Goal: Find specific page/section: Find specific page/section

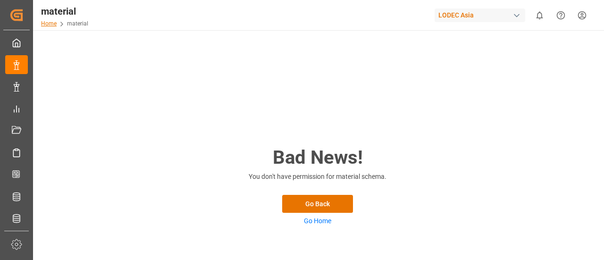
click at [50, 25] on link "Home" at bounding box center [49, 23] width 16 height 7
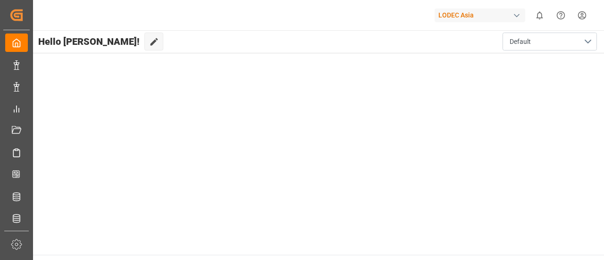
click at [482, 17] on div "LODEC Asia" at bounding box center [479, 15] width 91 height 14
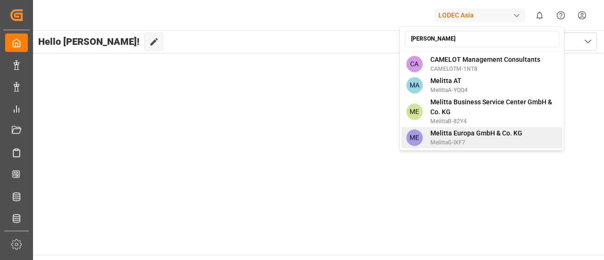
type input "[PERSON_NAME]"
click at [475, 134] on span "Melitta Europa GmbH & Co. KG" at bounding box center [476, 133] width 92 height 10
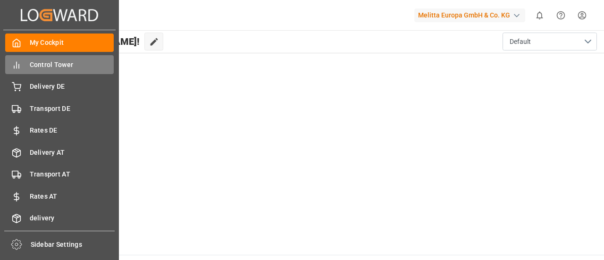
click at [38, 67] on span "Control Tower" at bounding box center [72, 65] width 84 height 10
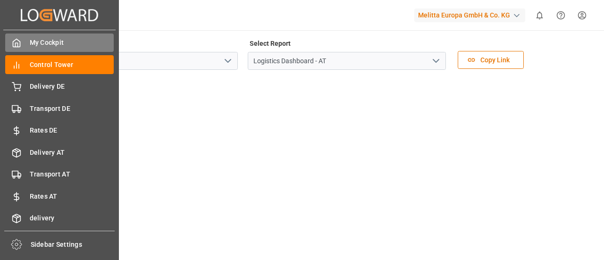
click at [12, 44] on icon at bounding box center [16, 42] width 9 height 9
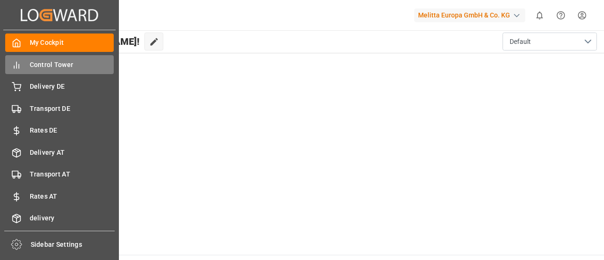
click at [48, 69] on span "Control Tower" at bounding box center [72, 65] width 84 height 10
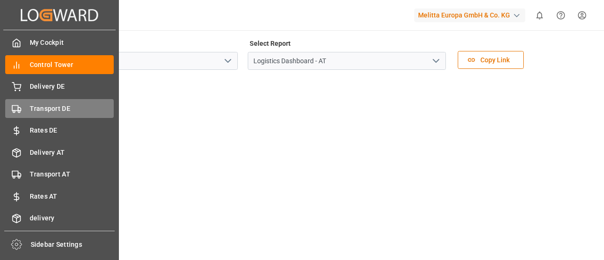
click at [49, 103] on div "Transport DE Transport DE" at bounding box center [59, 108] width 108 height 18
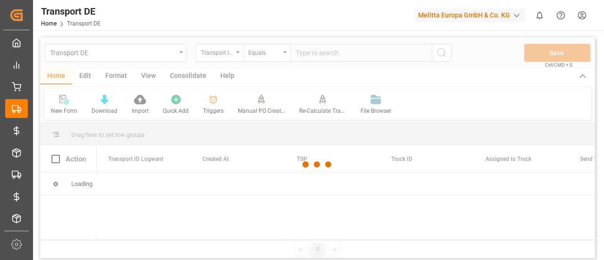
click at [181, 60] on div at bounding box center [317, 164] width 555 height 254
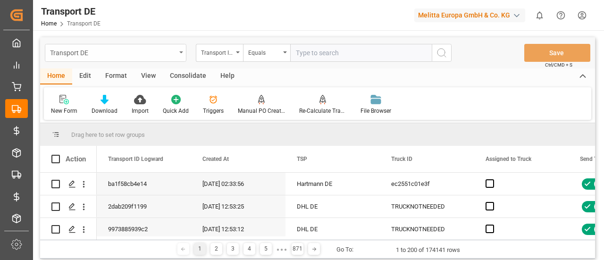
click at [179, 54] on div "Transport DE" at bounding box center [115, 53] width 141 height 18
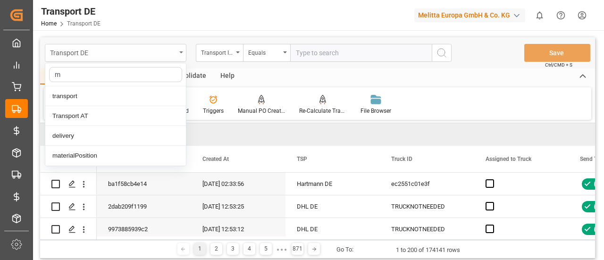
type input "ma"
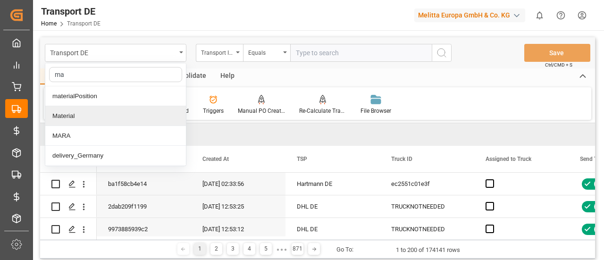
click at [90, 116] on div "Material" at bounding box center [115, 116] width 141 height 20
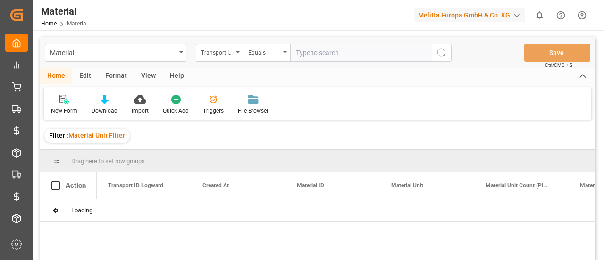
click at [579, 74] on icon at bounding box center [582, 76] width 10 height 11
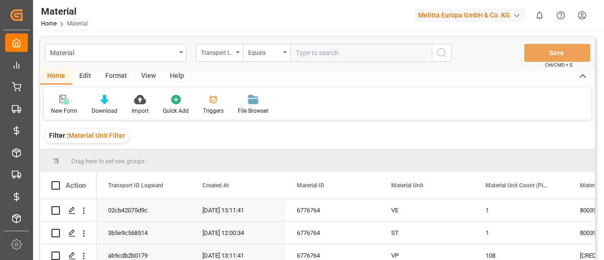
click at [580, 75] on icon at bounding box center [582, 76] width 10 height 11
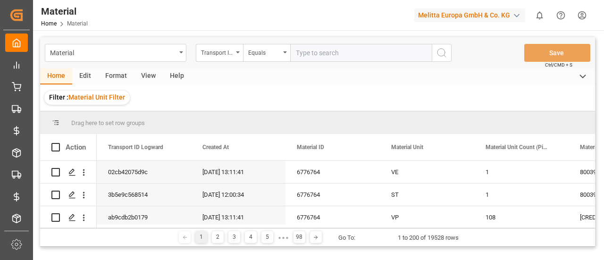
click at [112, 75] on div "Format" at bounding box center [116, 76] width 36 height 16
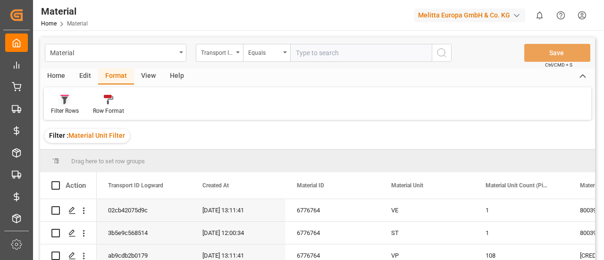
click at [66, 101] on icon at bounding box center [64, 101] width 7 height 8
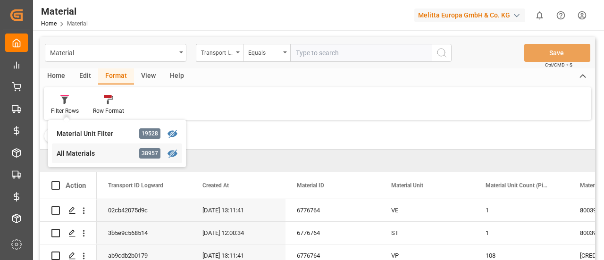
click at [97, 148] on div "All Materials 38957" at bounding box center [117, 153] width 130 height 20
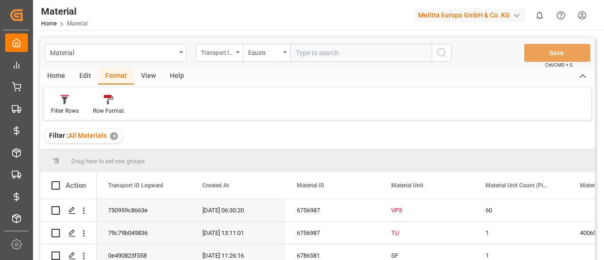
click at [581, 77] on icon at bounding box center [582, 76] width 10 height 11
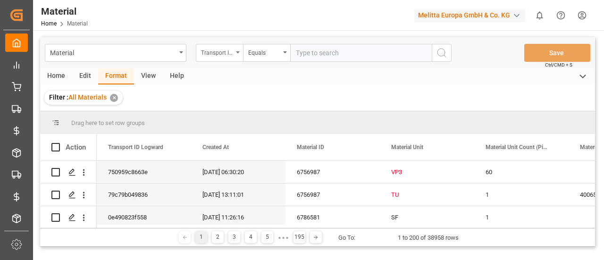
click at [224, 53] on div "Transport ID Logward" at bounding box center [217, 51] width 32 height 11
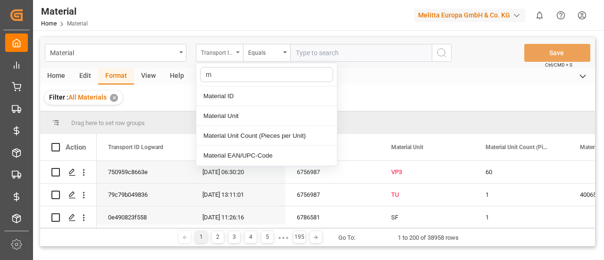
type input "ma"
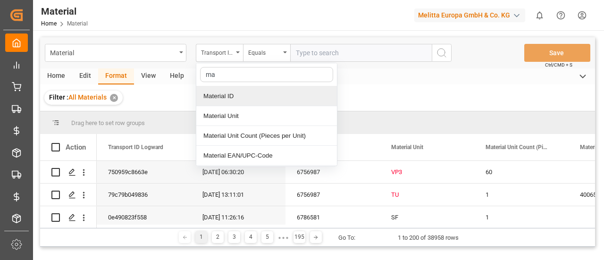
click at [253, 91] on div "Material ID" at bounding box center [266, 96] width 141 height 20
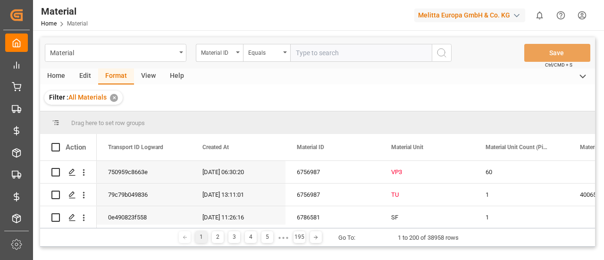
click at [331, 48] on input "number" at bounding box center [360, 53] width 141 height 18
paste input "6786461"
type input "6786461"
click at [437, 55] on icon "search button" at bounding box center [441, 52] width 11 height 11
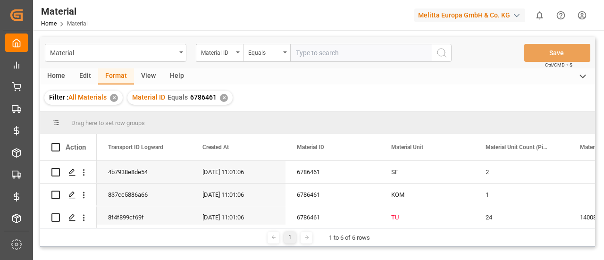
click at [112, 76] on div "Format" at bounding box center [116, 76] width 36 height 16
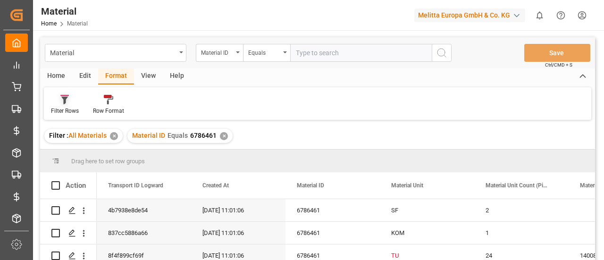
click at [73, 99] on div at bounding box center [65, 99] width 28 height 10
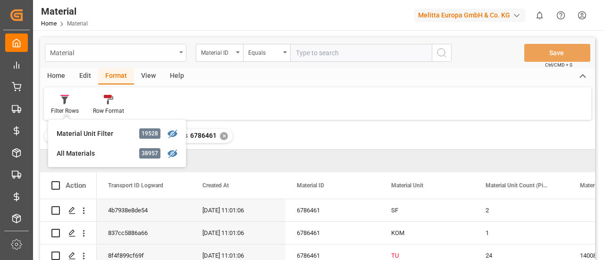
click at [178, 57] on div "Material" at bounding box center [115, 53] width 141 height 18
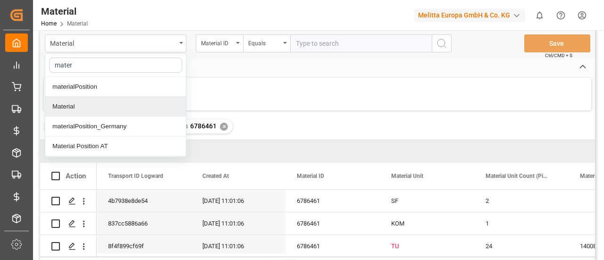
type input "mater"
click at [299, 86] on div "Filter Rows Row Format" at bounding box center [317, 94] width 547 height 33
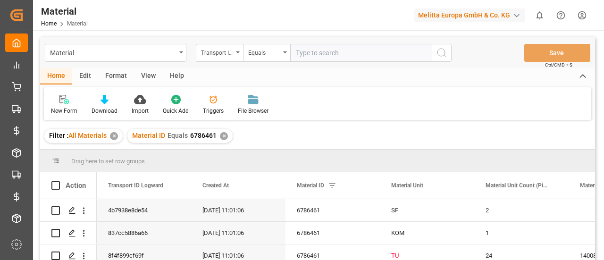
click at [583, 76] on icon at bounding box center [582, 76] width 10 height 11
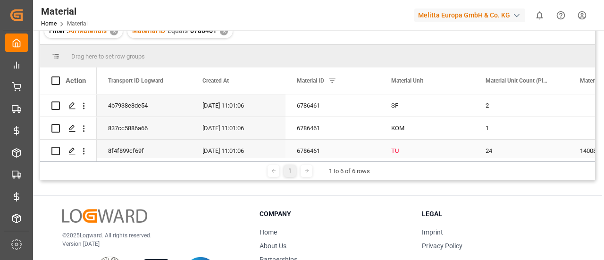
scroll to position [62, 0]
